Goal: Information Seeking & Learning: Learn about a topic

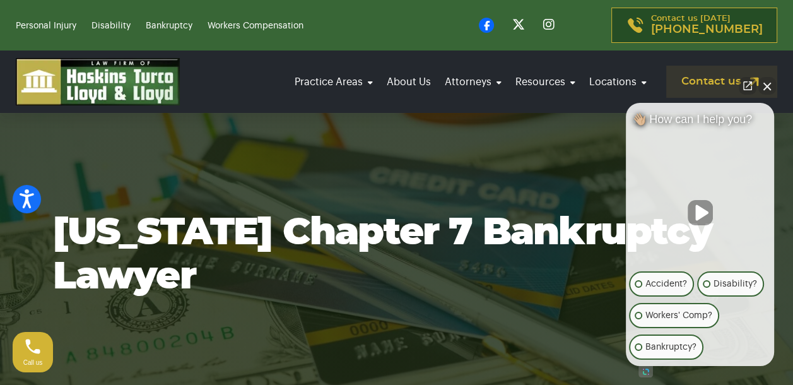
click at [767, 91] on button "Close Intaker Chat Widget" at bounding box center [768, 86] width 18 height 18
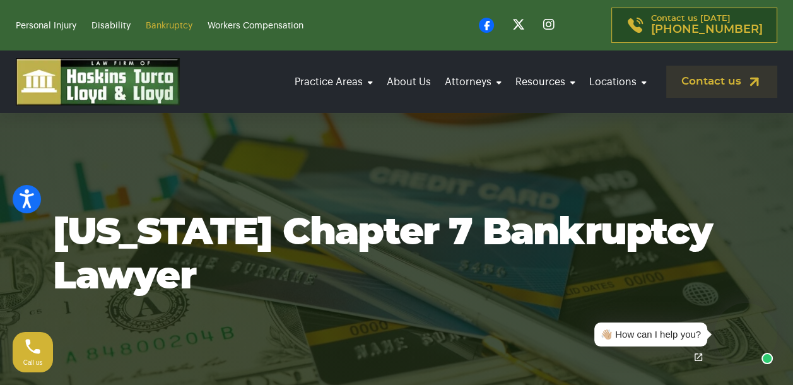
click at [162, 25] on link "Bankruptcy" at bounding box center [169, 25] width 47 height 9
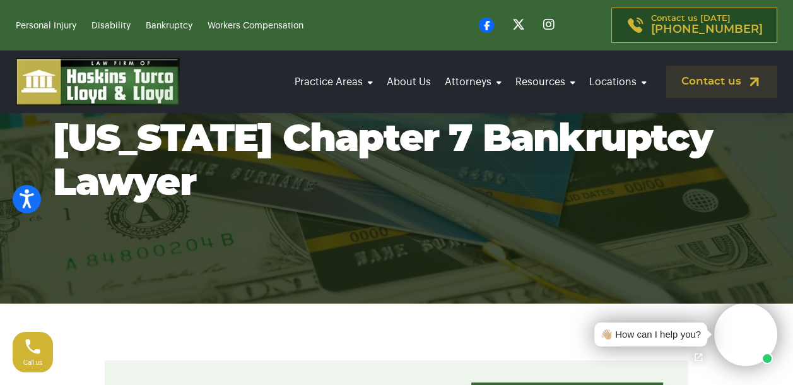
scroll to position [126, 0]
